Goal: Find specific page/section: Find specific page/section

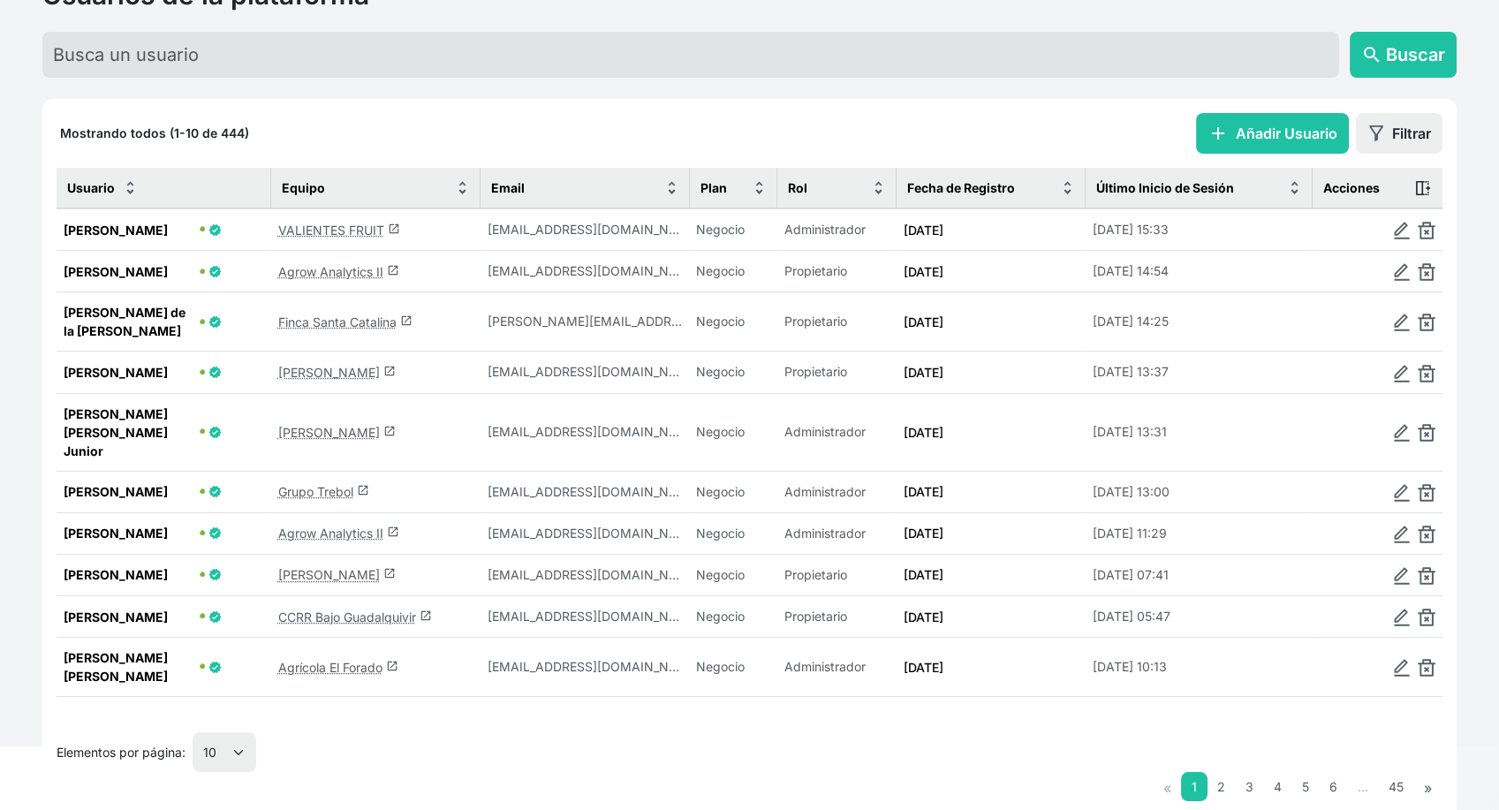
scroll to position [137, 0]
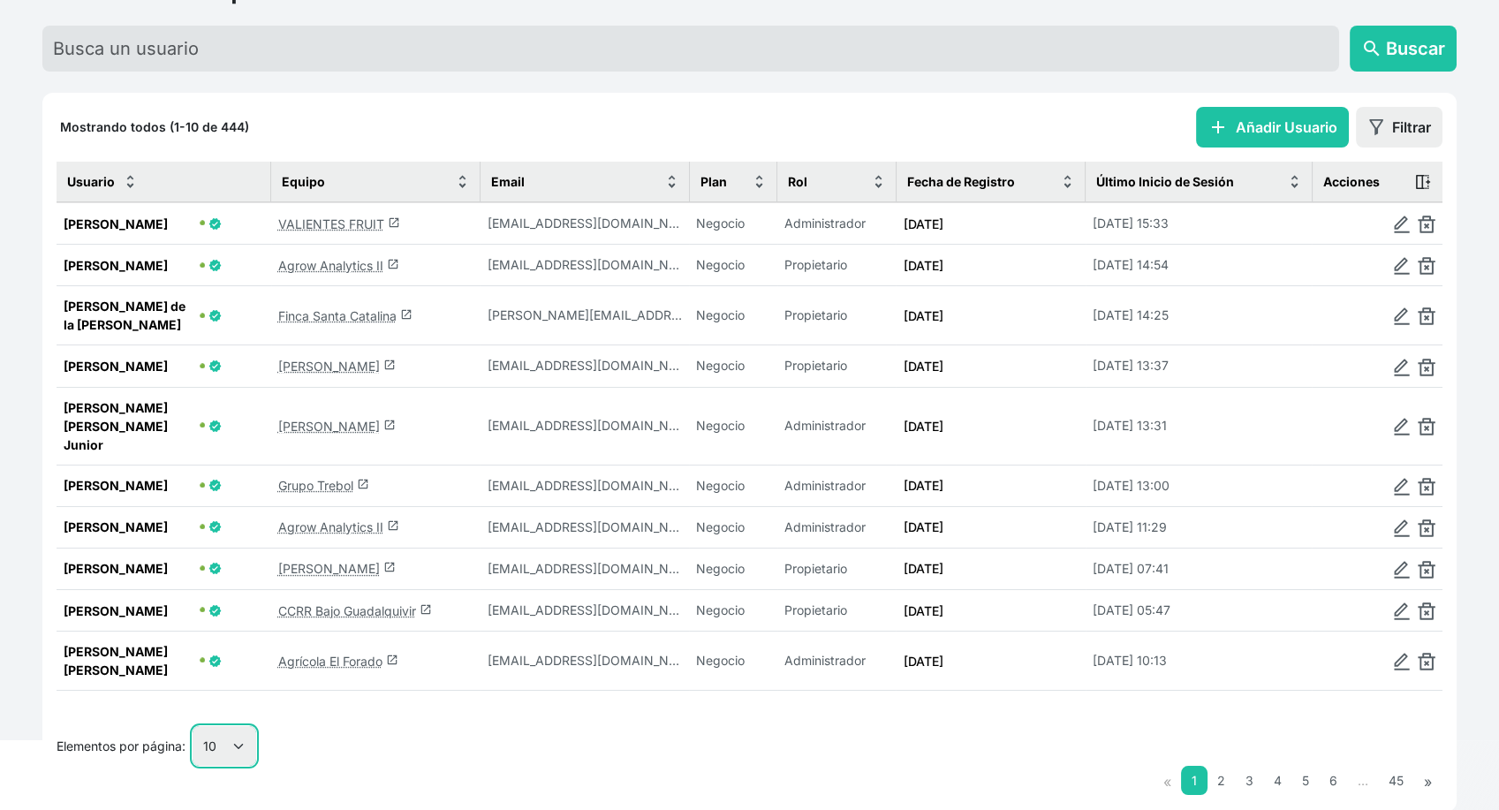
click at [224, 726] on select "10 25 50 100" at bounding box center [225, 746] width 64 height 40
select select "25"
click at [193, 766] on select "10 25 50 100" at bounding box center [225, 746] width 64 height 40
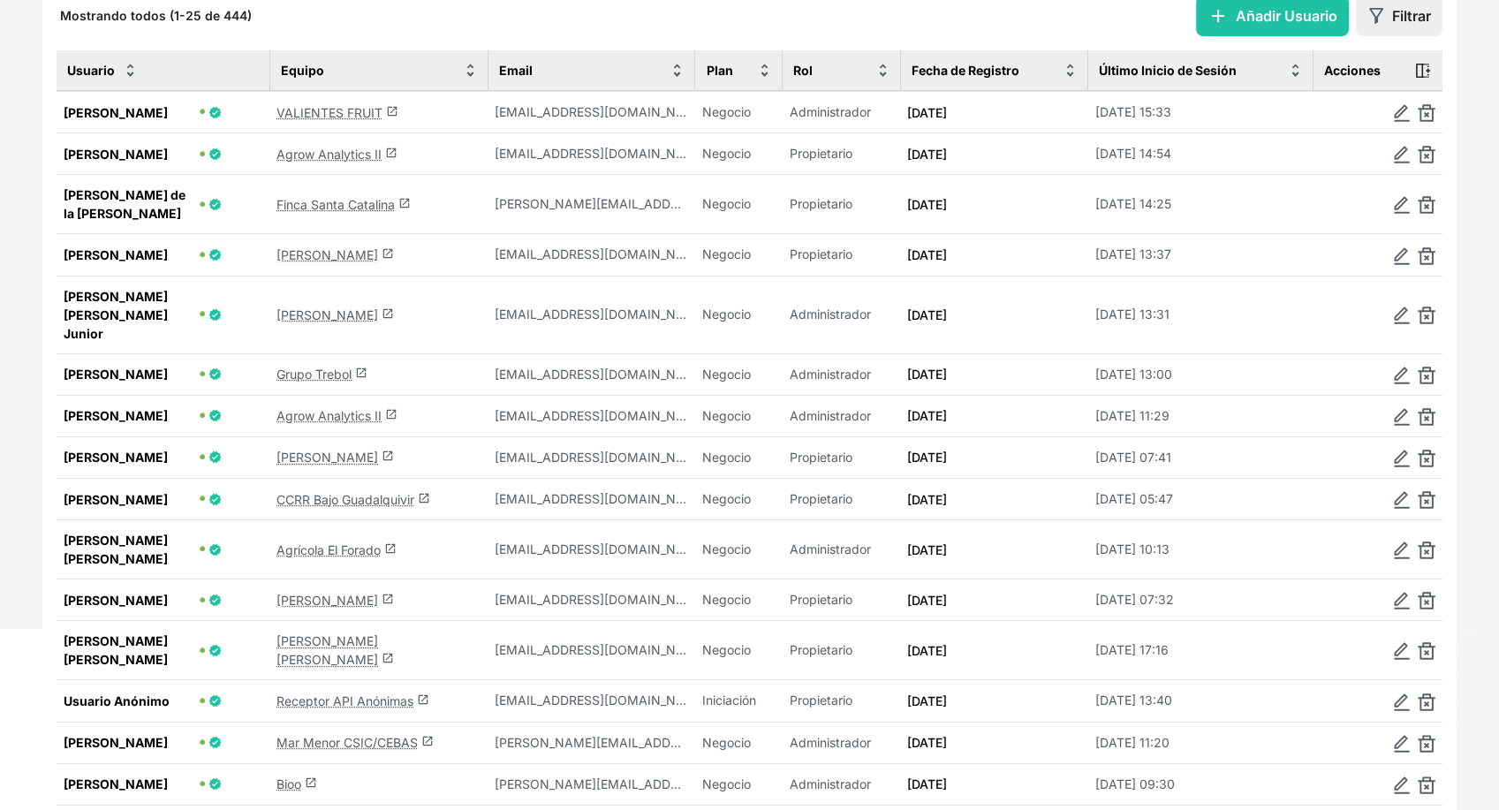
scroll to position [333, 0]
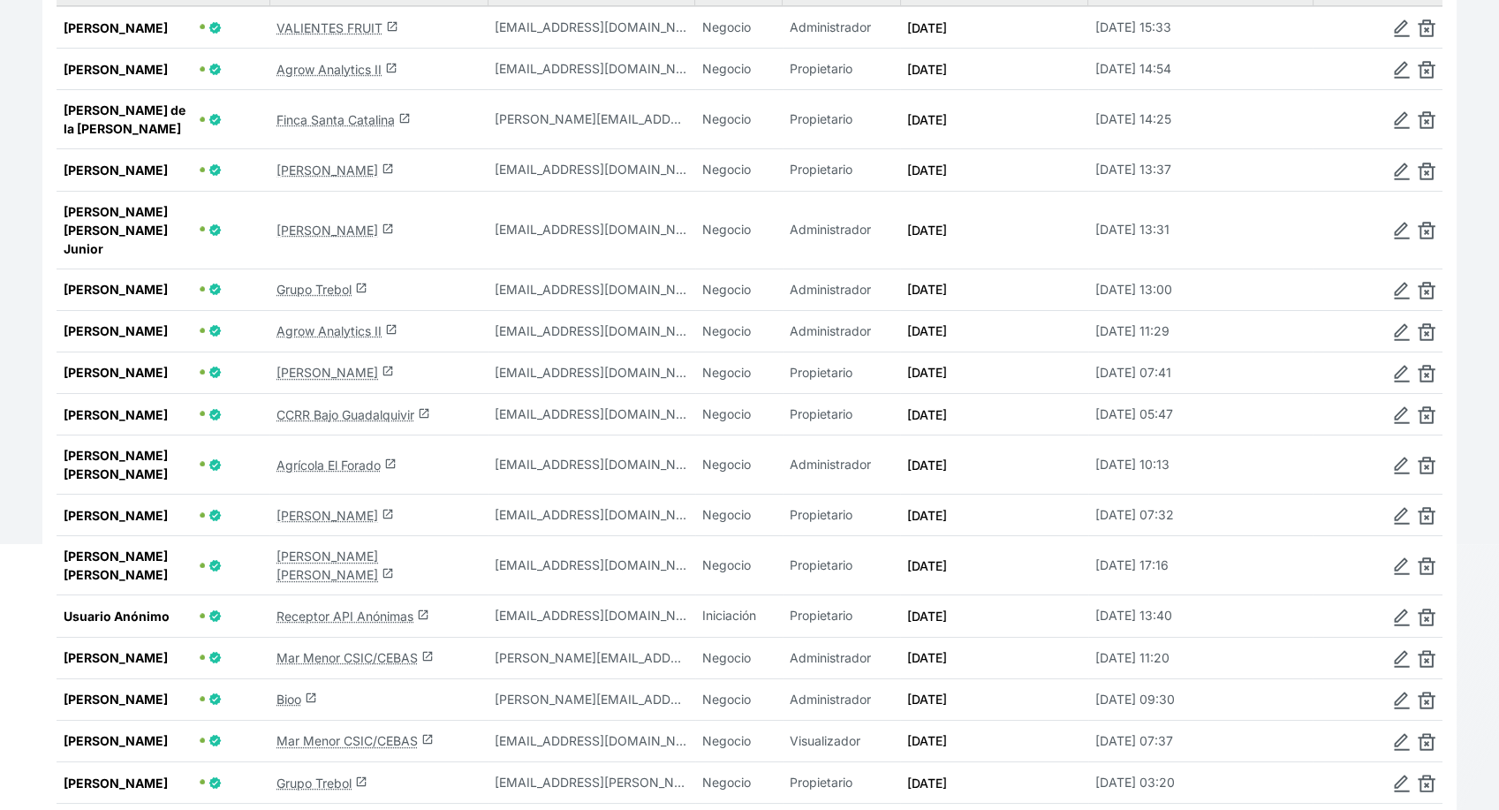
click at [348, 650] on link "Mar Menor CSIC/CEBAS launch" at bounding box center [354, 657] width 157 height 15
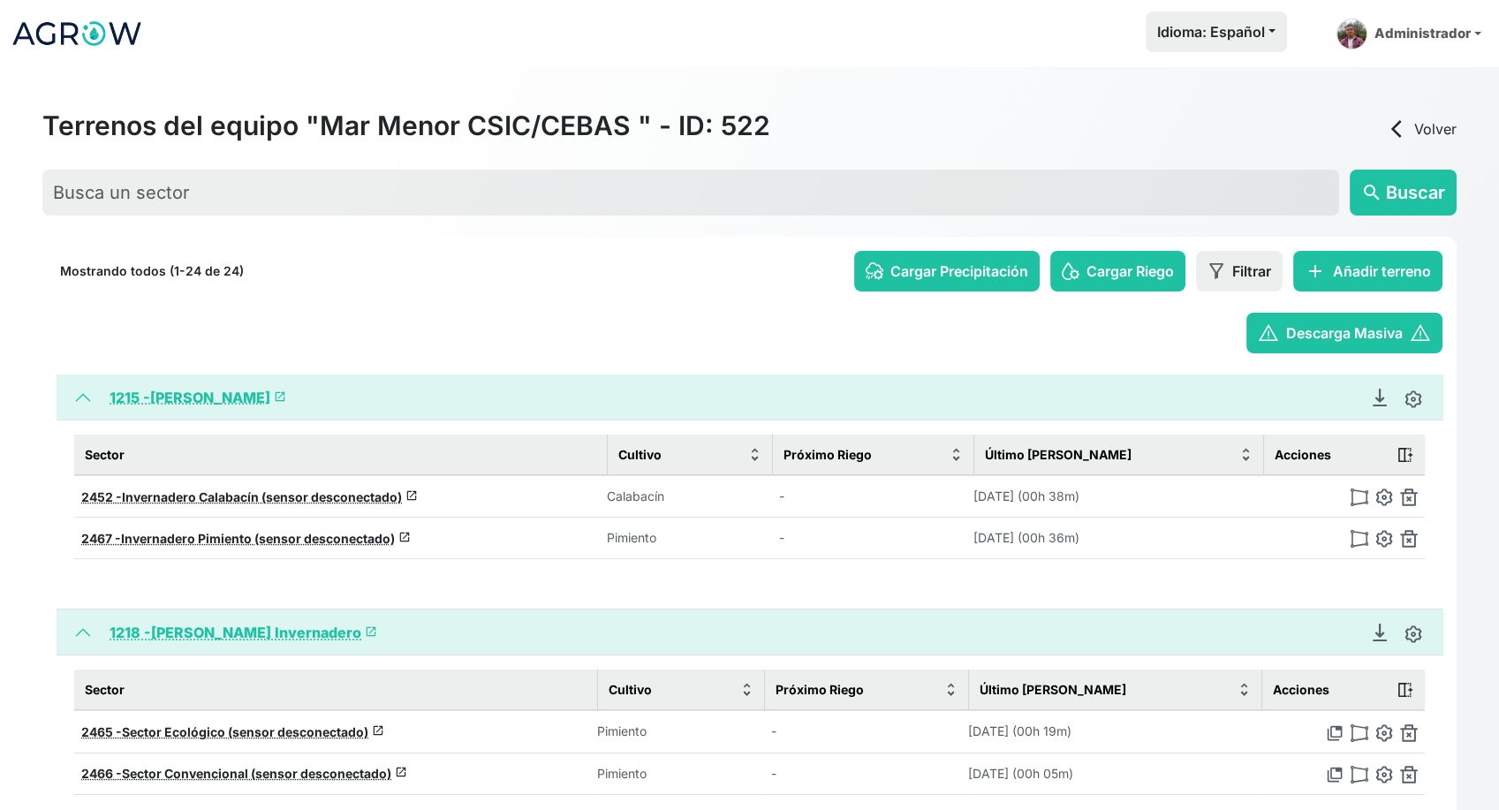
click at [70, 23] on img at bounding box center [77, 33] width 132 height 44
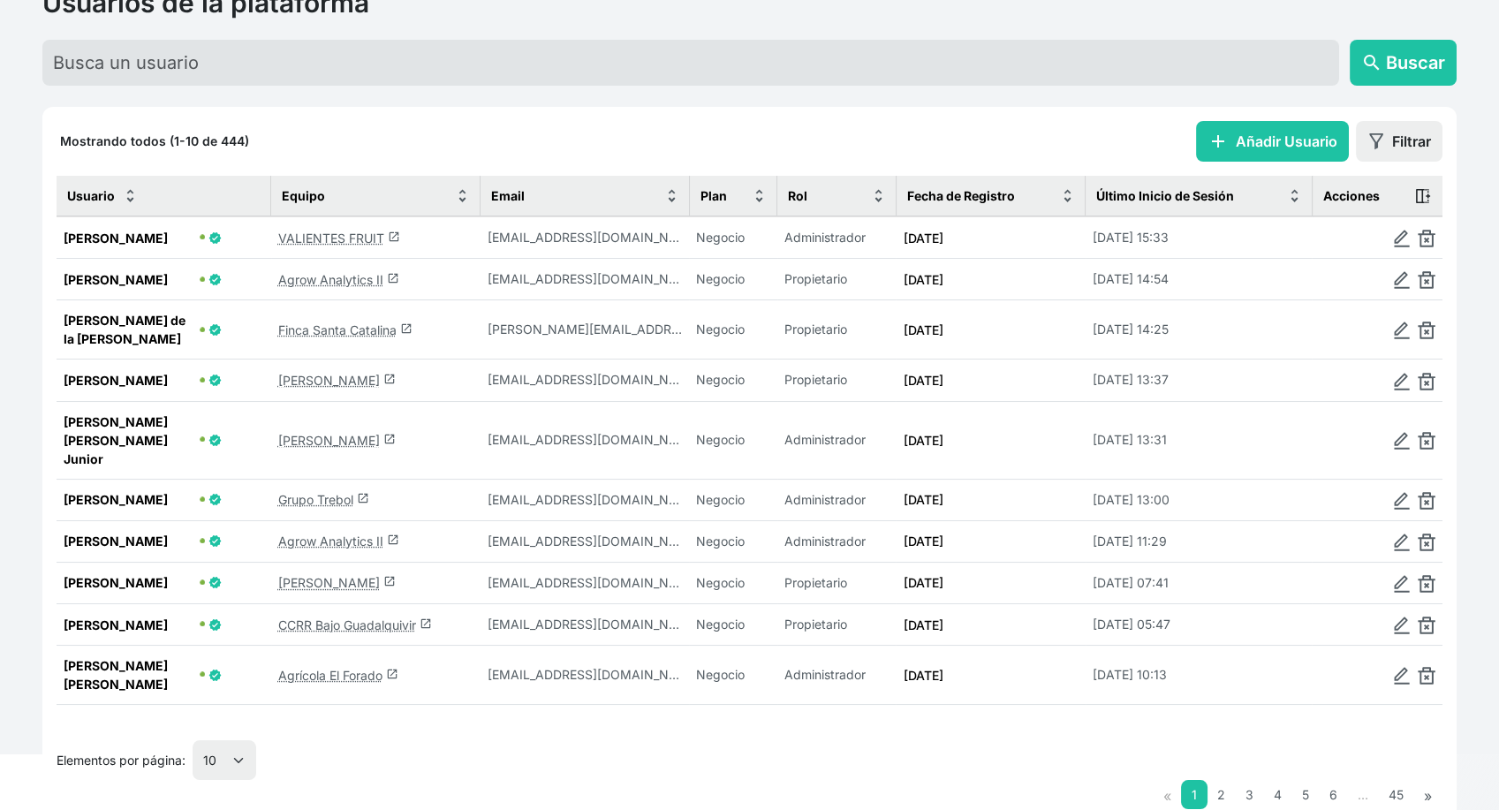
scroll to position [137, 0]
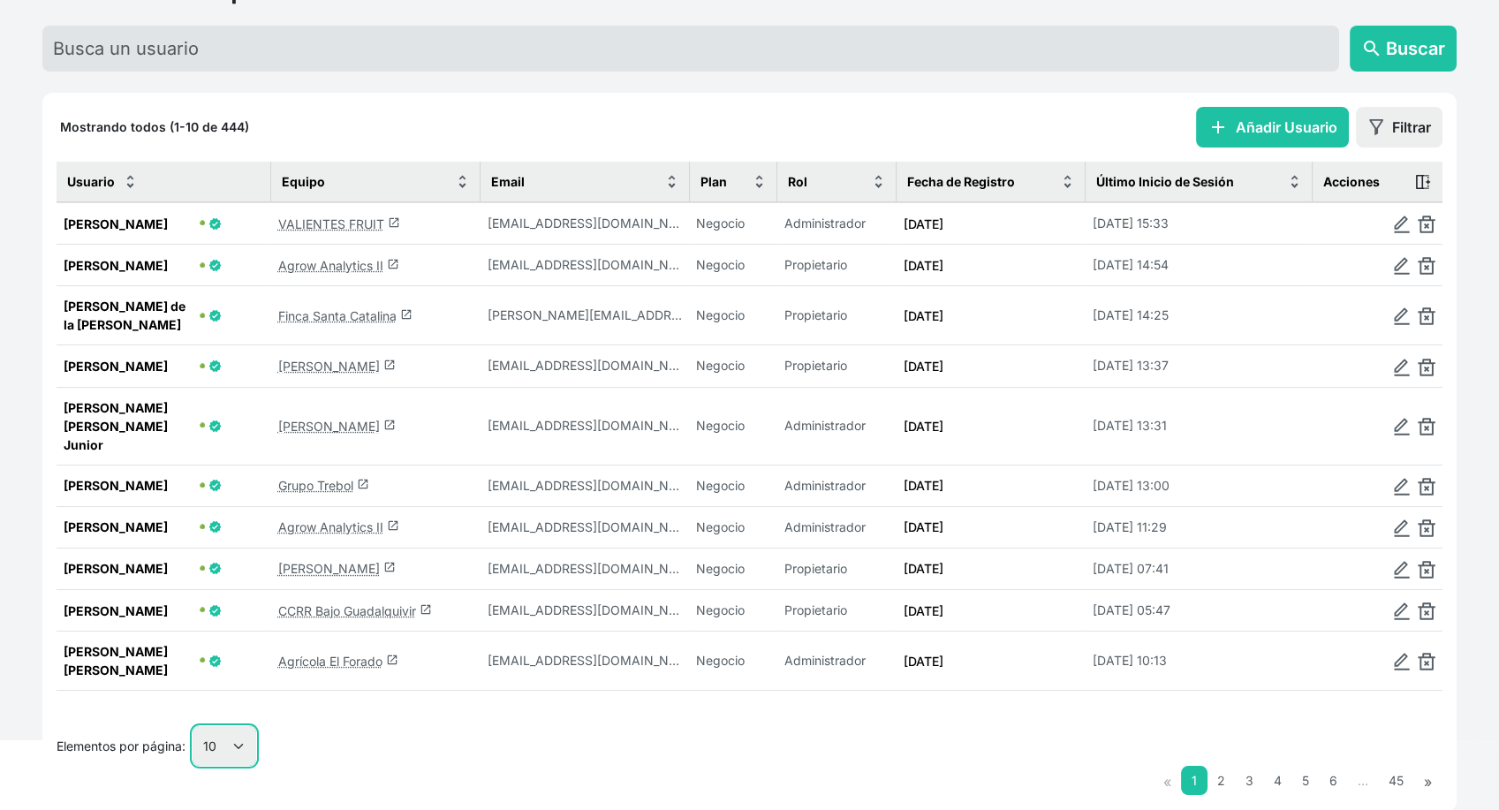
click at [246, 726] on select "10 25 50 100" at bounding box center [225, 746] width 64 height 40
select select "25"
click at [193, 766] on select "10 25 50 100" at bounding box center [225, 746] width 64 height 40
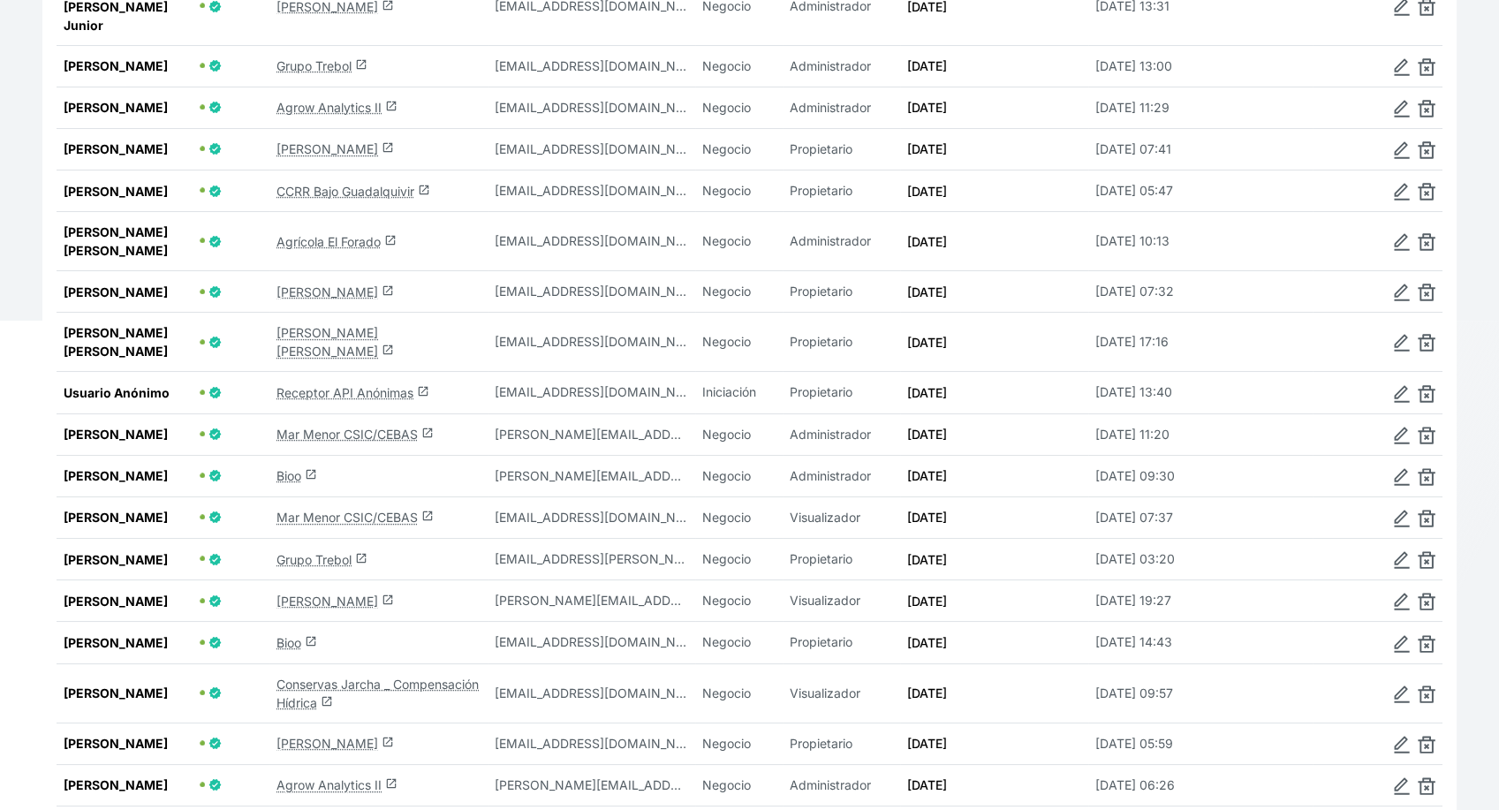
scroll to position [628, 0]
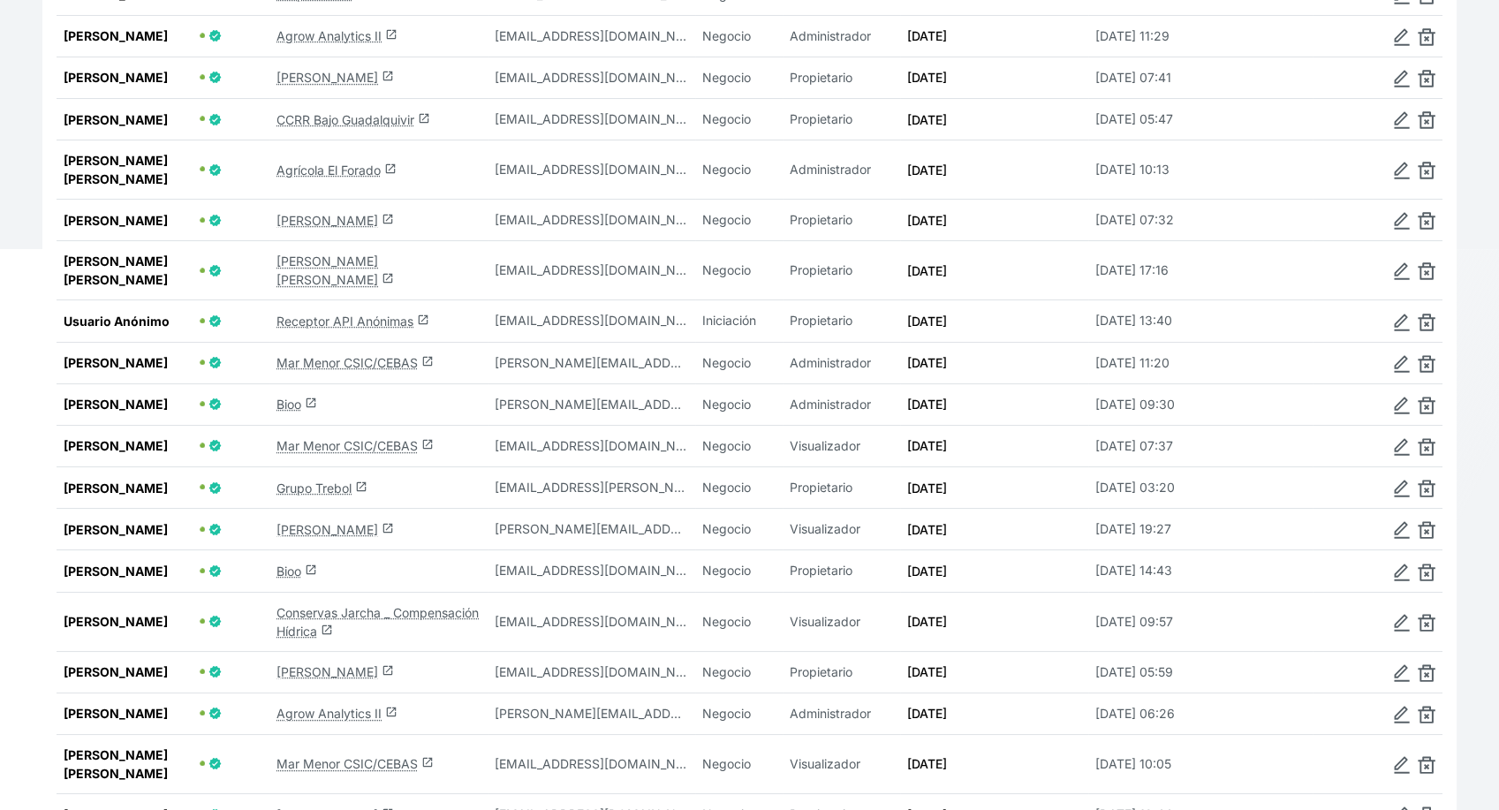
click at [307, 522] on link "Agro Andrade launch" at bounding box center [334, 529] width 117 height 15
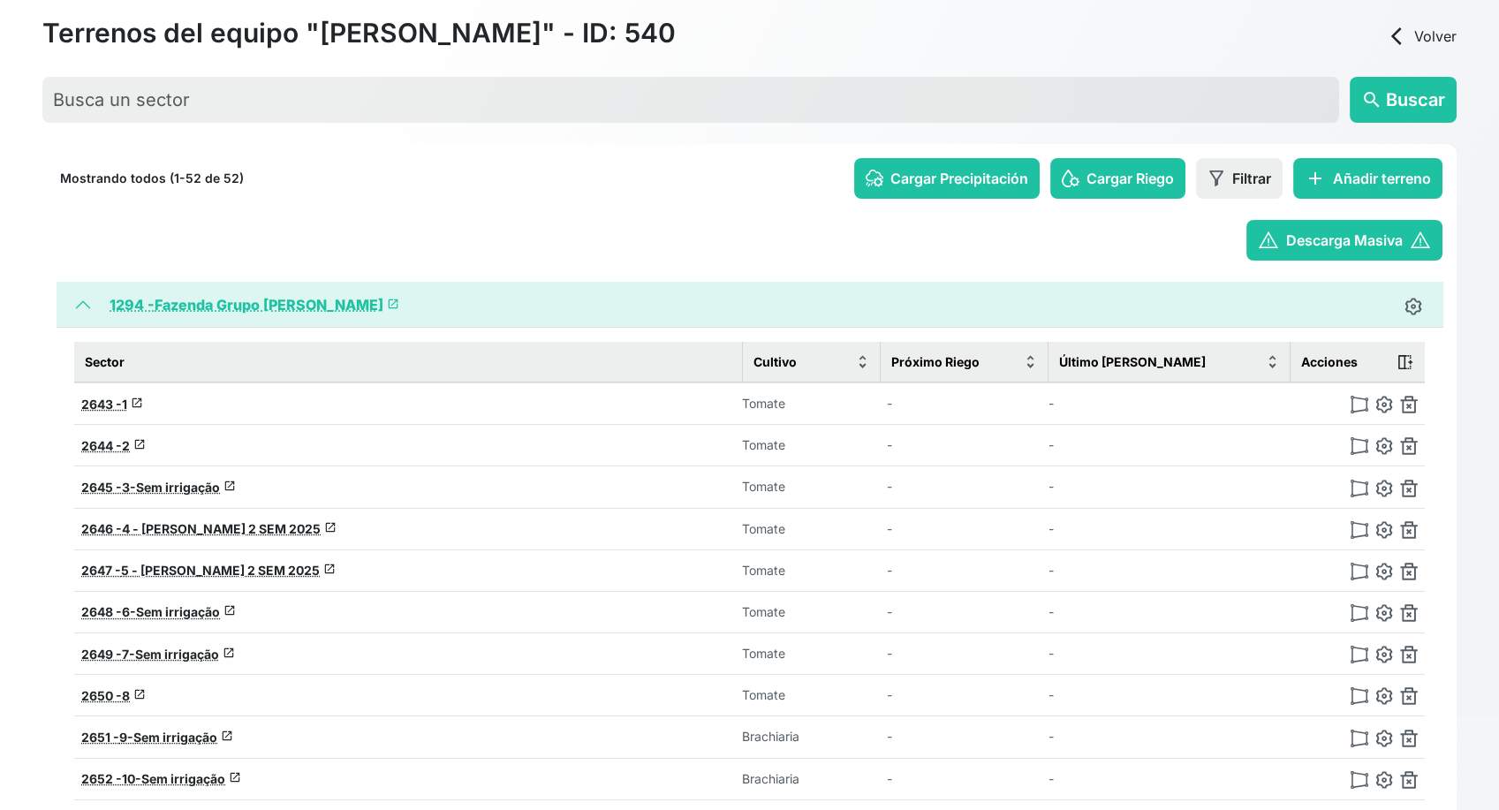
scroll to position [39, 0]
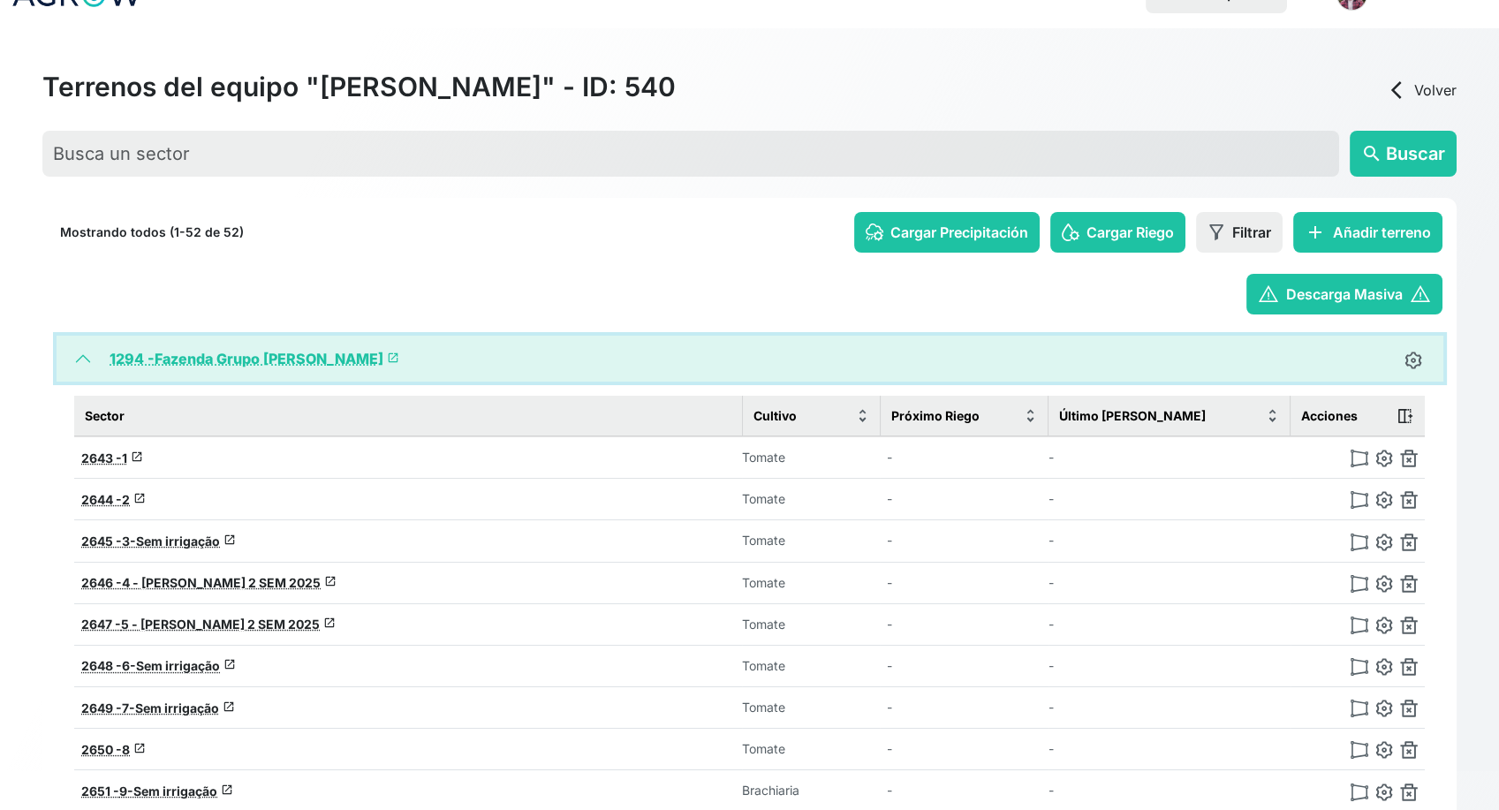
click at [71, 360] on button "1294 - Fazenda Grupo Andrade launch" at bounding box center [750, 359] width 1387 height 46
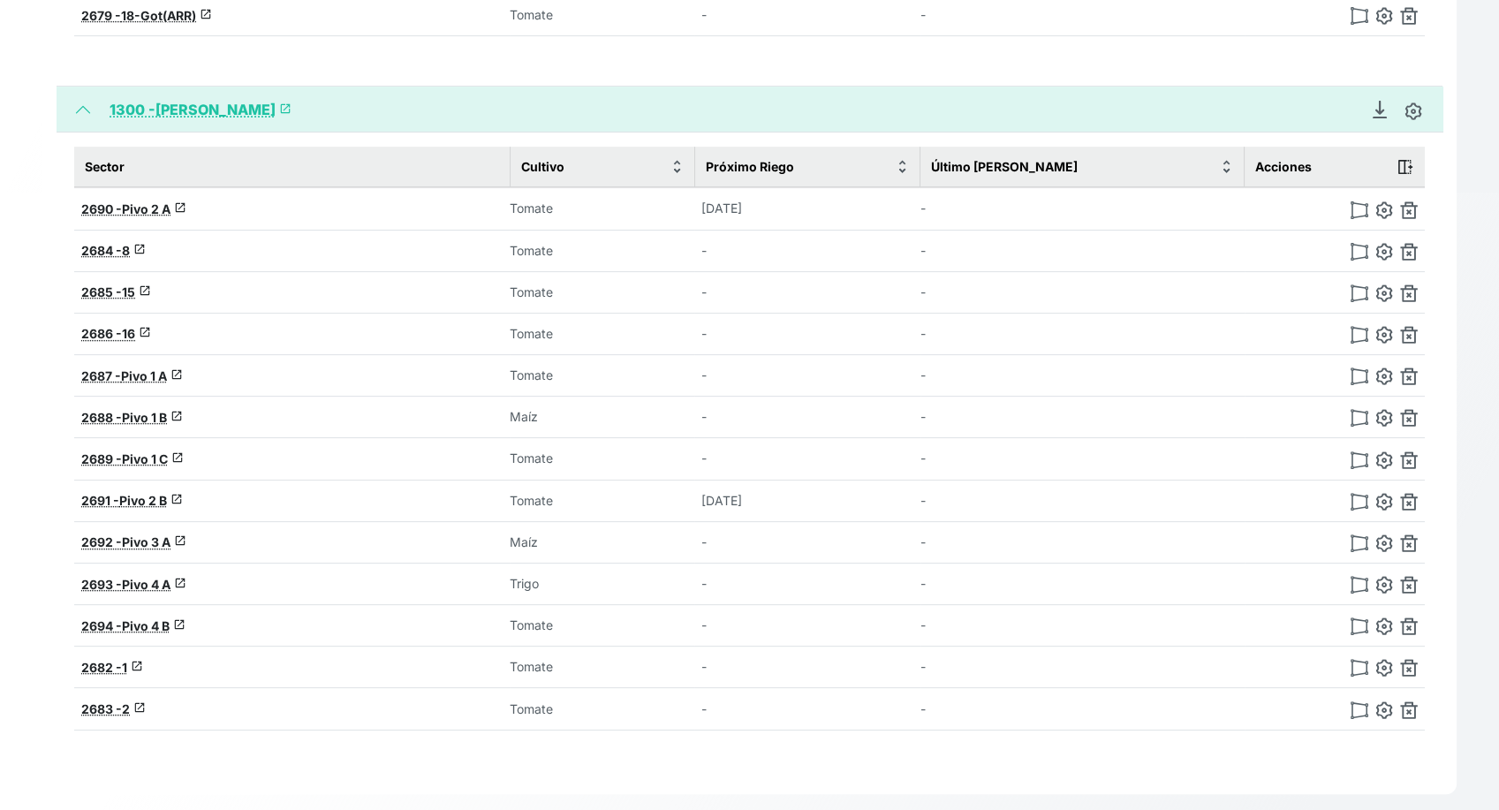
scroll to position [1433, 0]
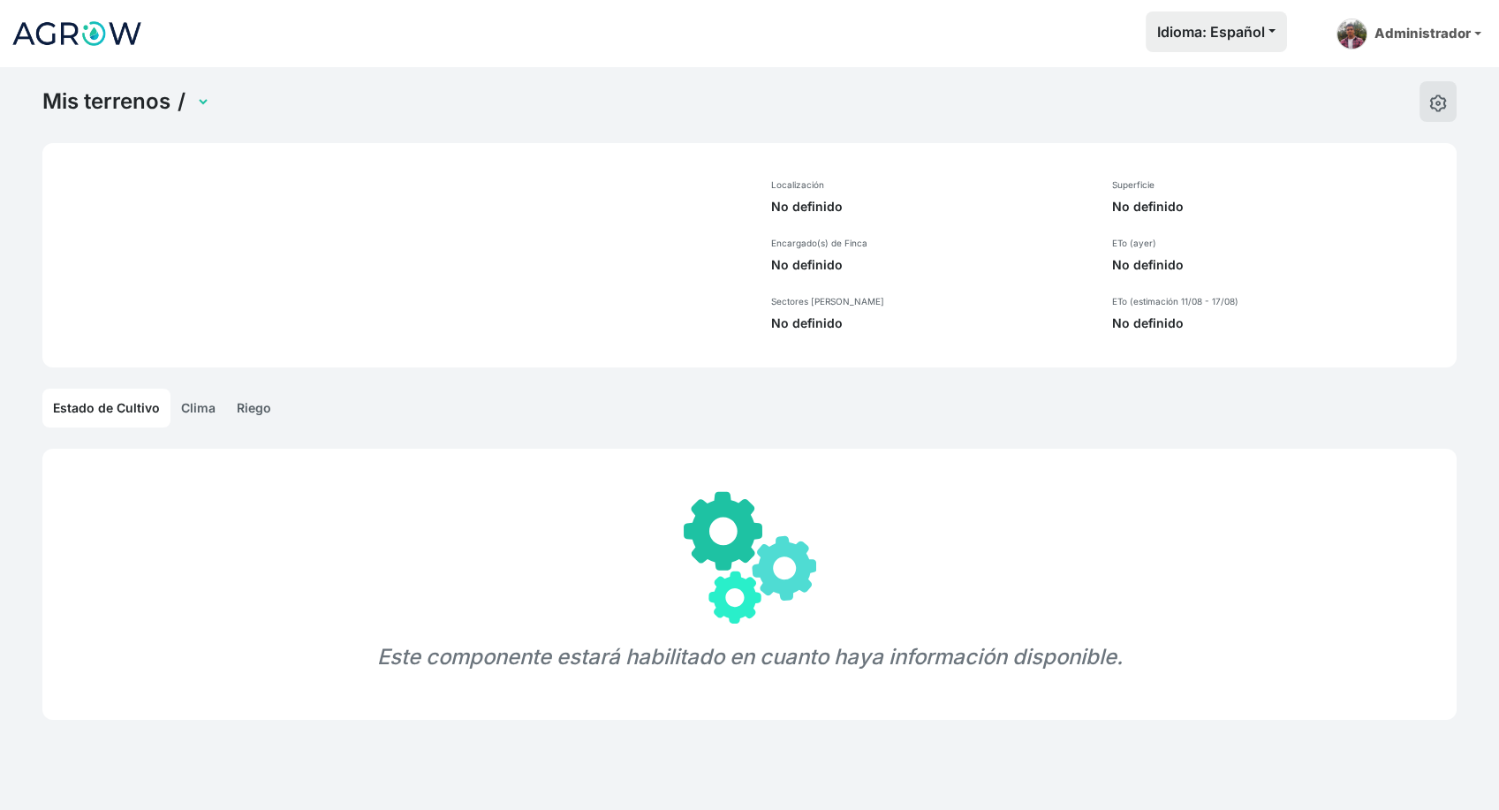
select select "1296"
select select "1297"
select select "1300"
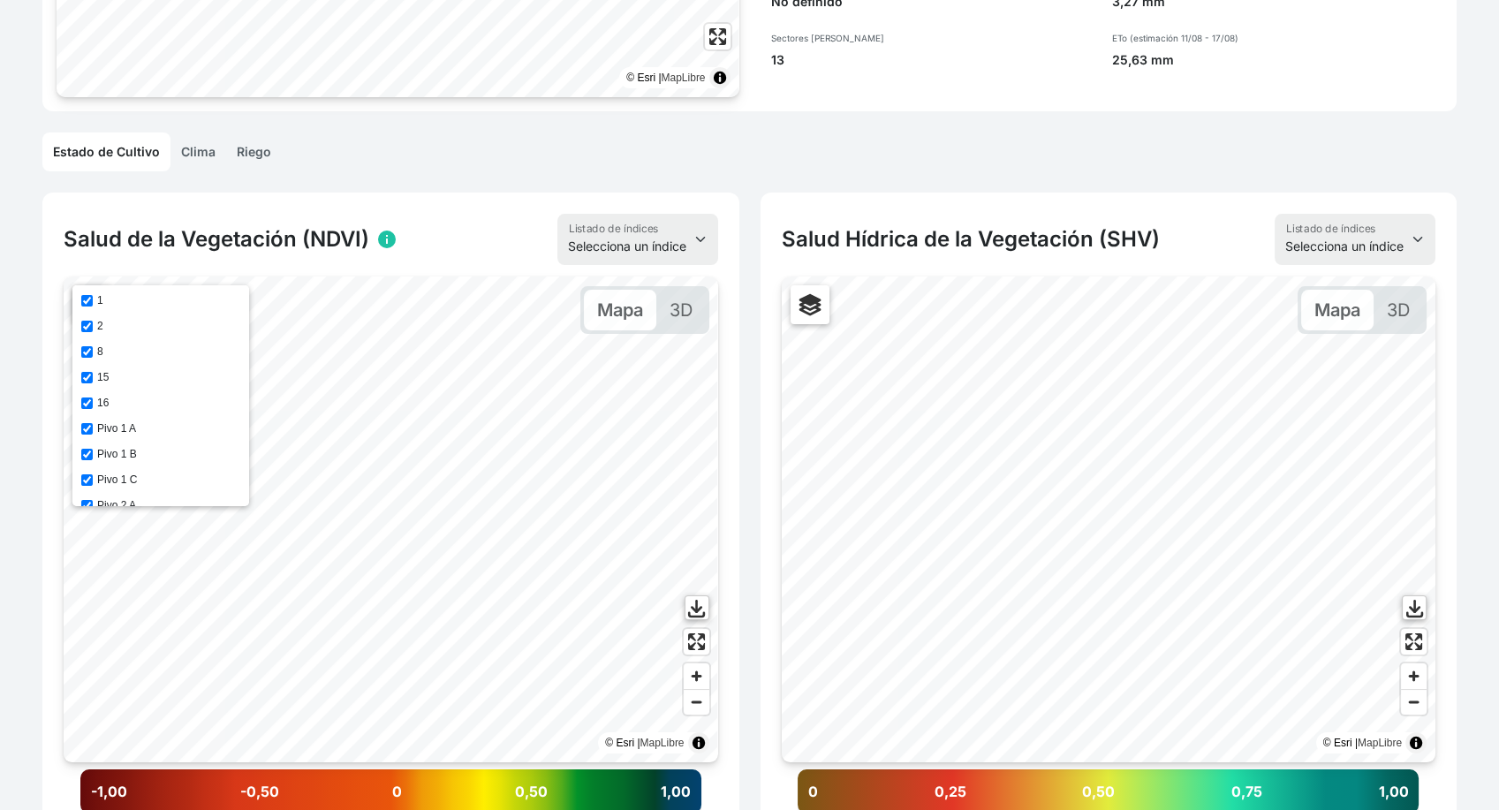
scroll to position [120, 0]
click at [87, 405] on input "Pivo 2 B" at bounding box center [86, 410] width 11 height 11
checkbox input "true"
